Goal: Information Seeking & Learning: Learn about a topic

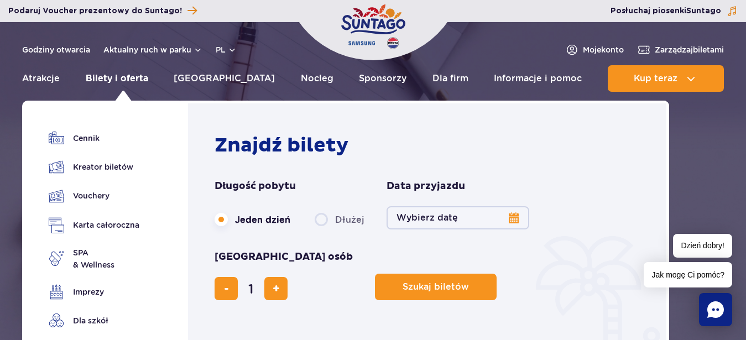
click at [137, 81] on link "Bilety i oferta" at bounding box center [117, 78] width 62 height 27
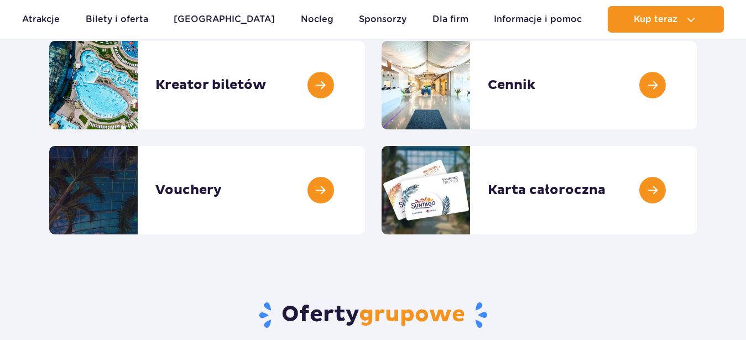
scroll to position [169, 0]
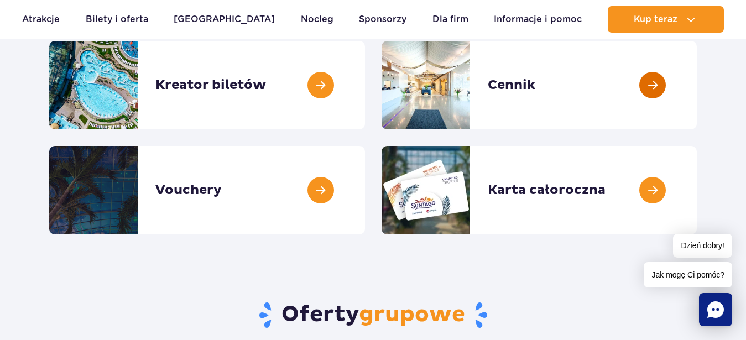
click at [697, 81] on link at bounding box center [697, 85] width 0 height 88
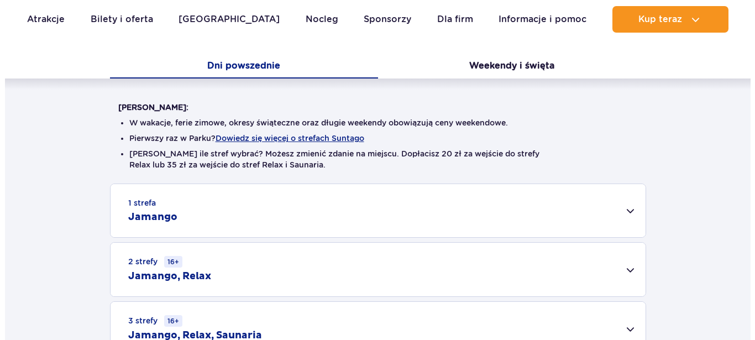
scroll to position [226, 0]
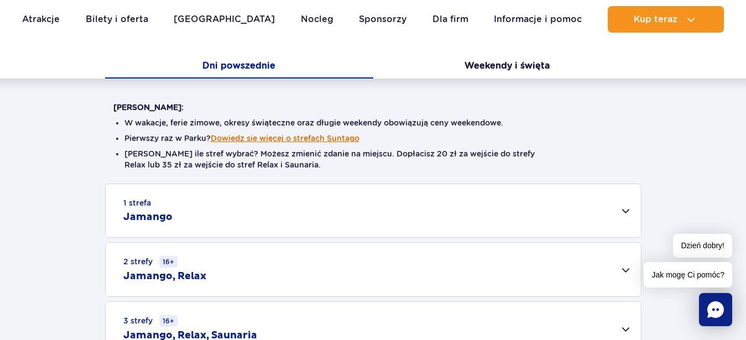
click at [281, 138] on button "Dowiedz się więcej o strefach Suntago" at bounding box center [285, 138] width 149 height 9
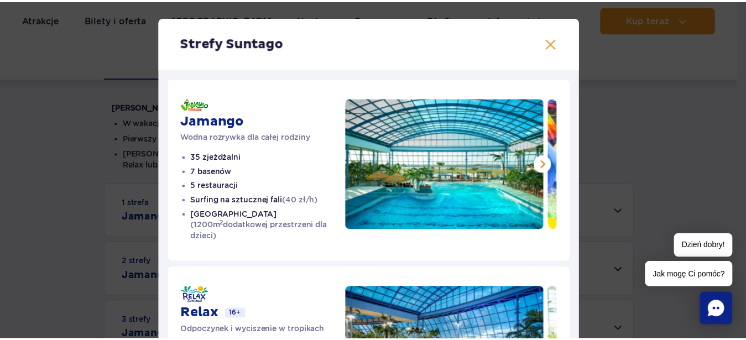
scroll to position [0, 0]
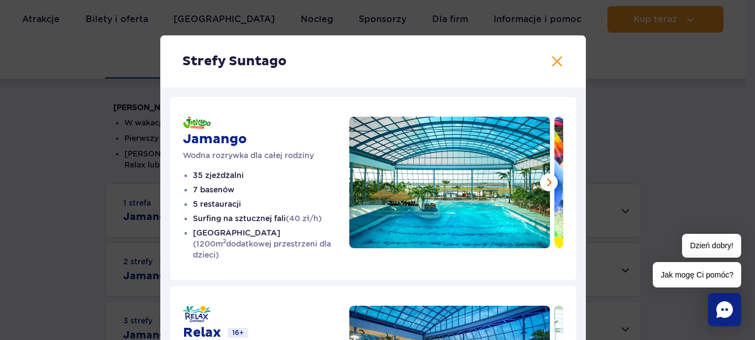
click at [557, 68] on h2 "Strefy Suntago" at bounding box center [373, 61] width 382 height 17
click at [553, 65] on button at bounding box center [557, 61] width 13 height 13
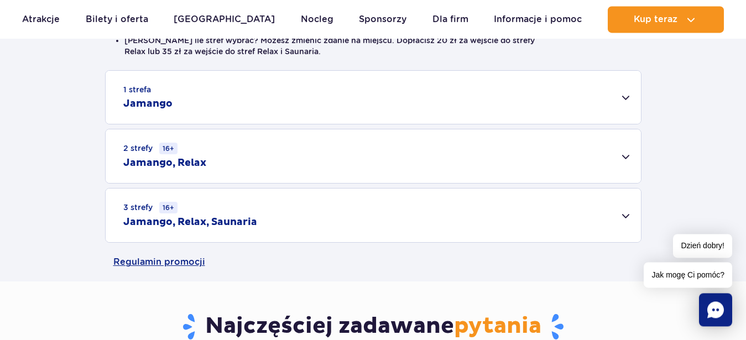
scroll to position [338, 0]
click at [625, 97] on div "1 strefa Jamango" at bounding box center [373, 97] width 535 height 53
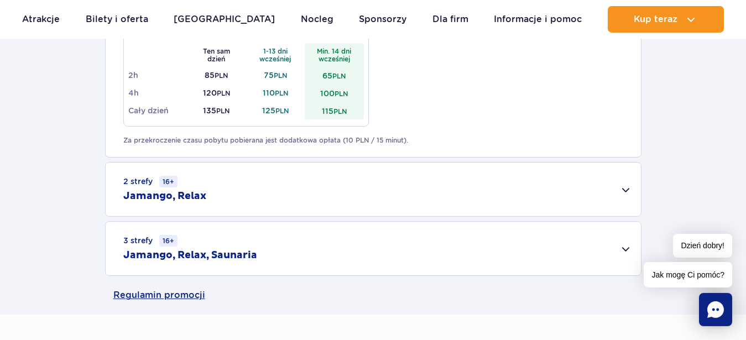
scroll to position [733, 0]
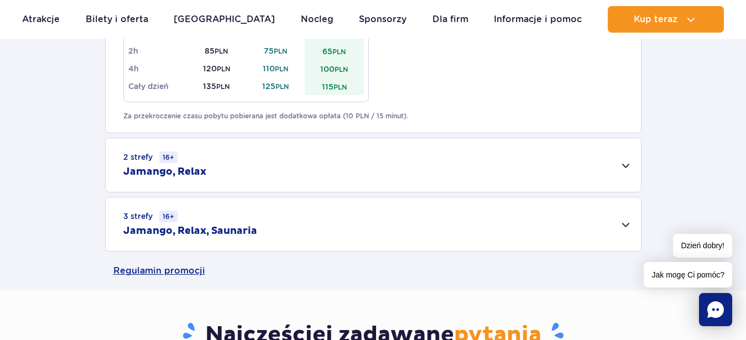
click at [625, 158] on div "2 strefy 16+ Jamango, Relax" at bounding box center [373, 165] width 535 height 54
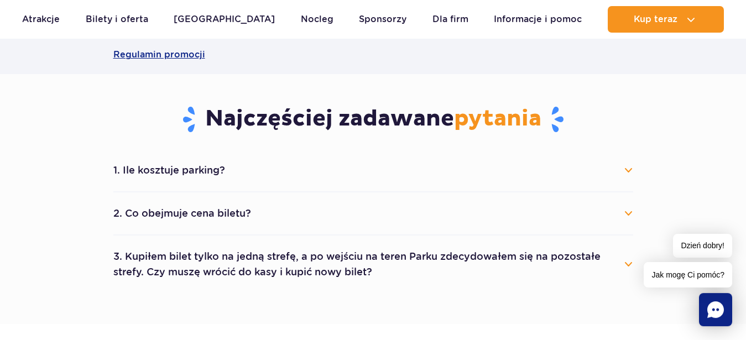
scroll to position [1128, 0]
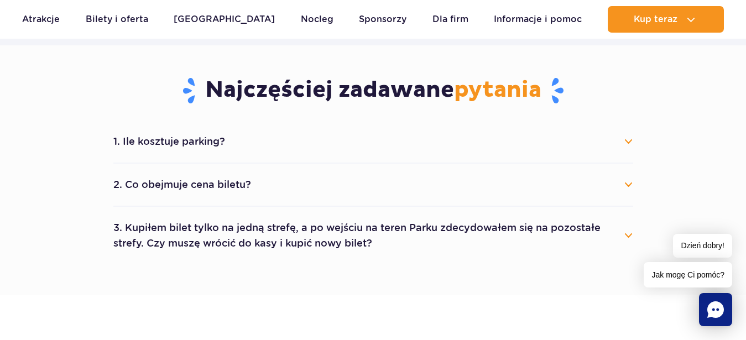
click at [627, 187] on button "2. Co obejmuje cena biletu?" at bounding box center [373, 185] width 520 height 24
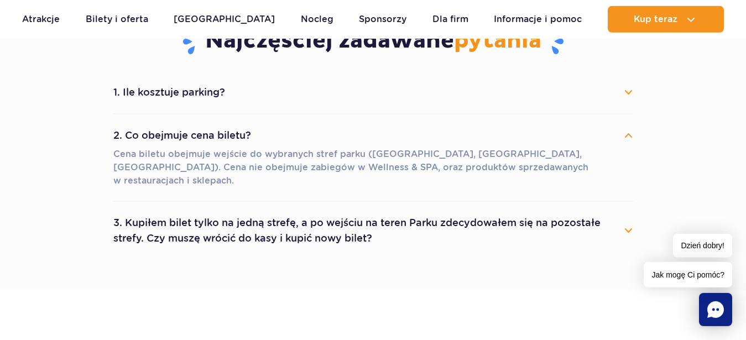
scroll to position [1241, 0]
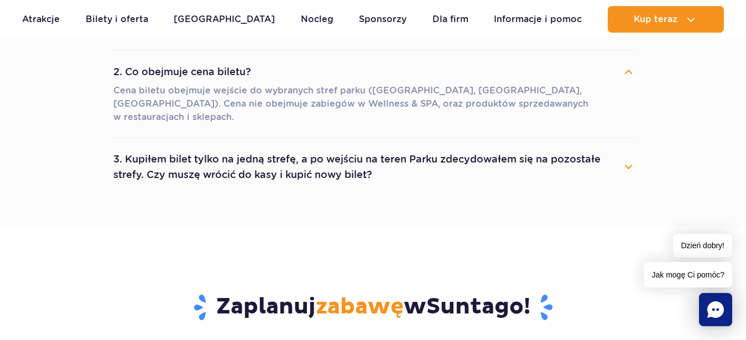
click at [627, 147] on button "3. Kupiłem bilet tylko na jedną strefę, a po wejściu na teren Parku zdecydowałe…" at bounding box center [373, 167] width 520 height 40
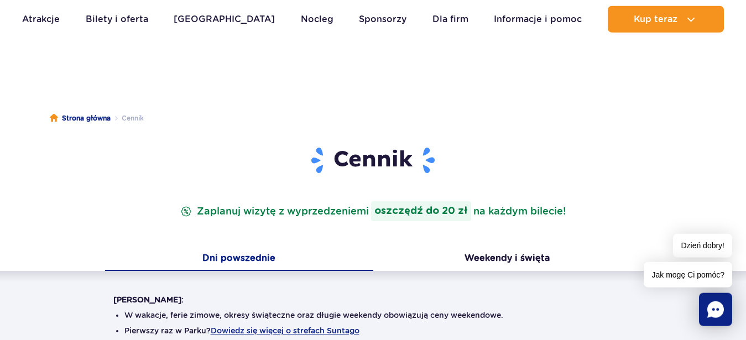
scroll to position [0, 0]
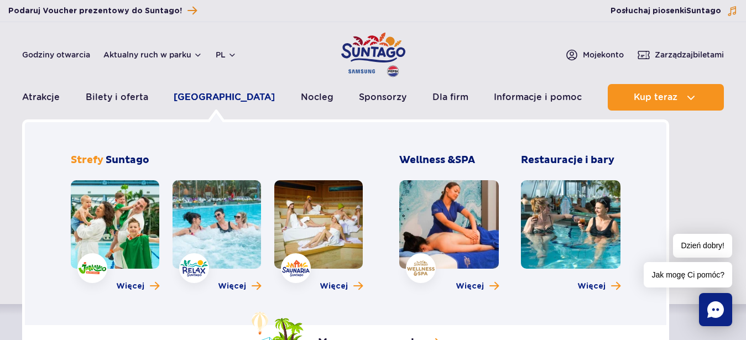
click at [216, 96] on link "[GEOGRAPHIC_DATA]" at bounding box center [224, 97] width 101 height 27
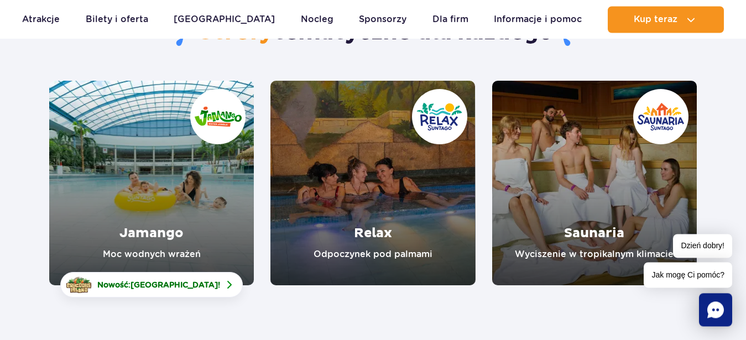
scroll to position [169, 0]
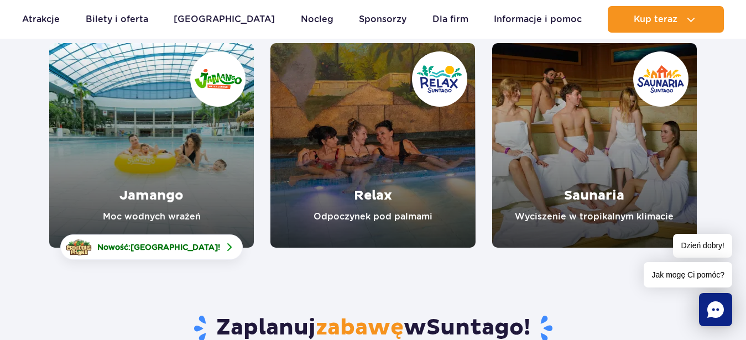
click at [131, 150] on link "Jamango" at bounding box center [151, 145] width 205 height 205
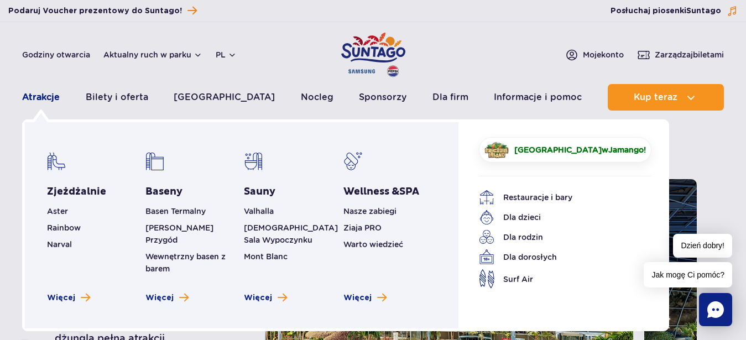
click at [31, 97] on link "Atrakcje" at bounding box center [41, 97] width 38 height 27
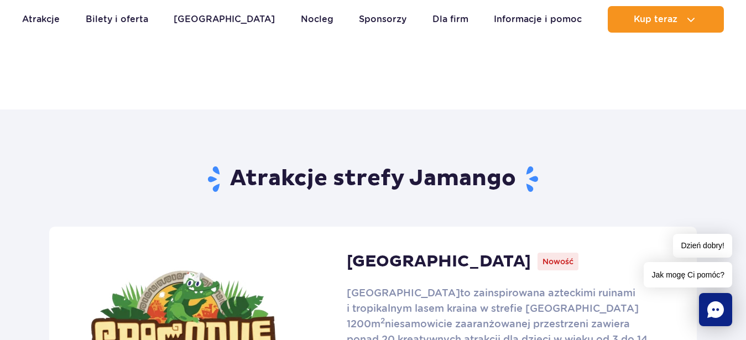
scroll to position [338, 0]
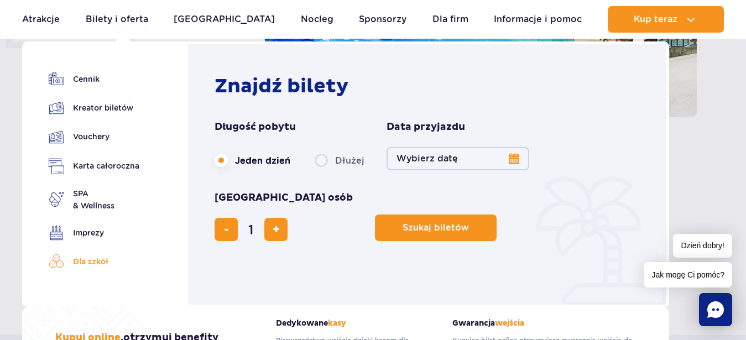
click at [93, 263] on link "Dla szkół" at bounding box center [94, 261] width 91 height 15
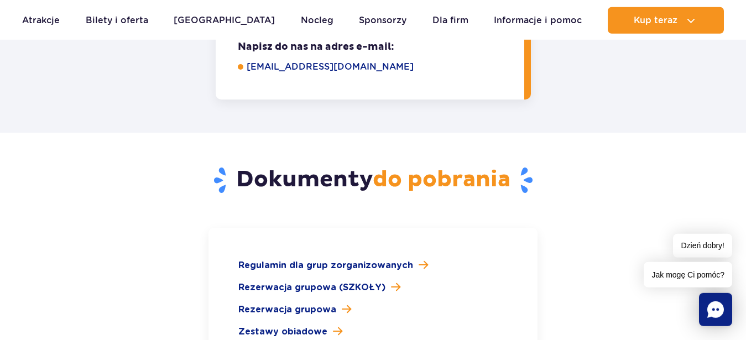
scroll to position [1579, 0]
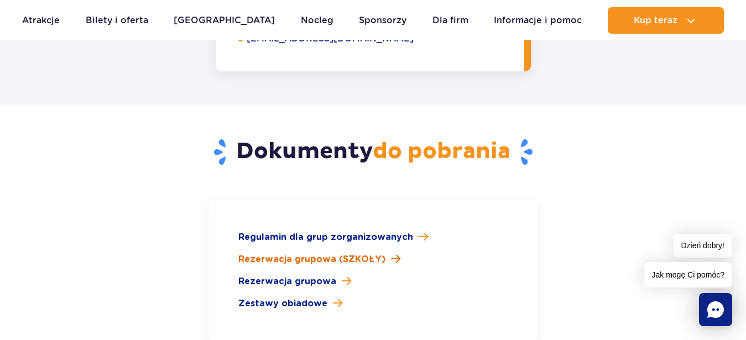
click at [391, 254] on span at bounding box center [395, 259] width 9 height 11
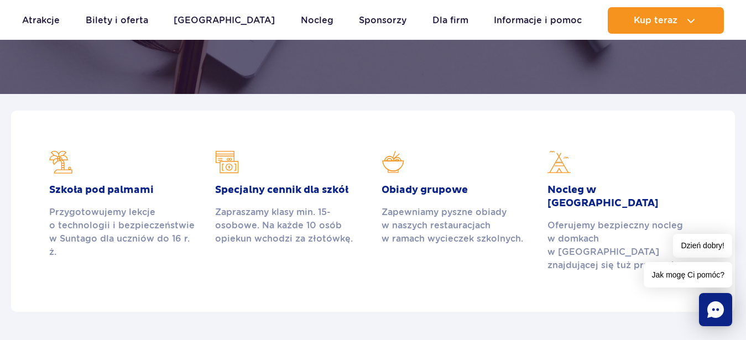
scroll to position [0, 0]
